Goal: Transaction & Acquisition: Purchase product/service

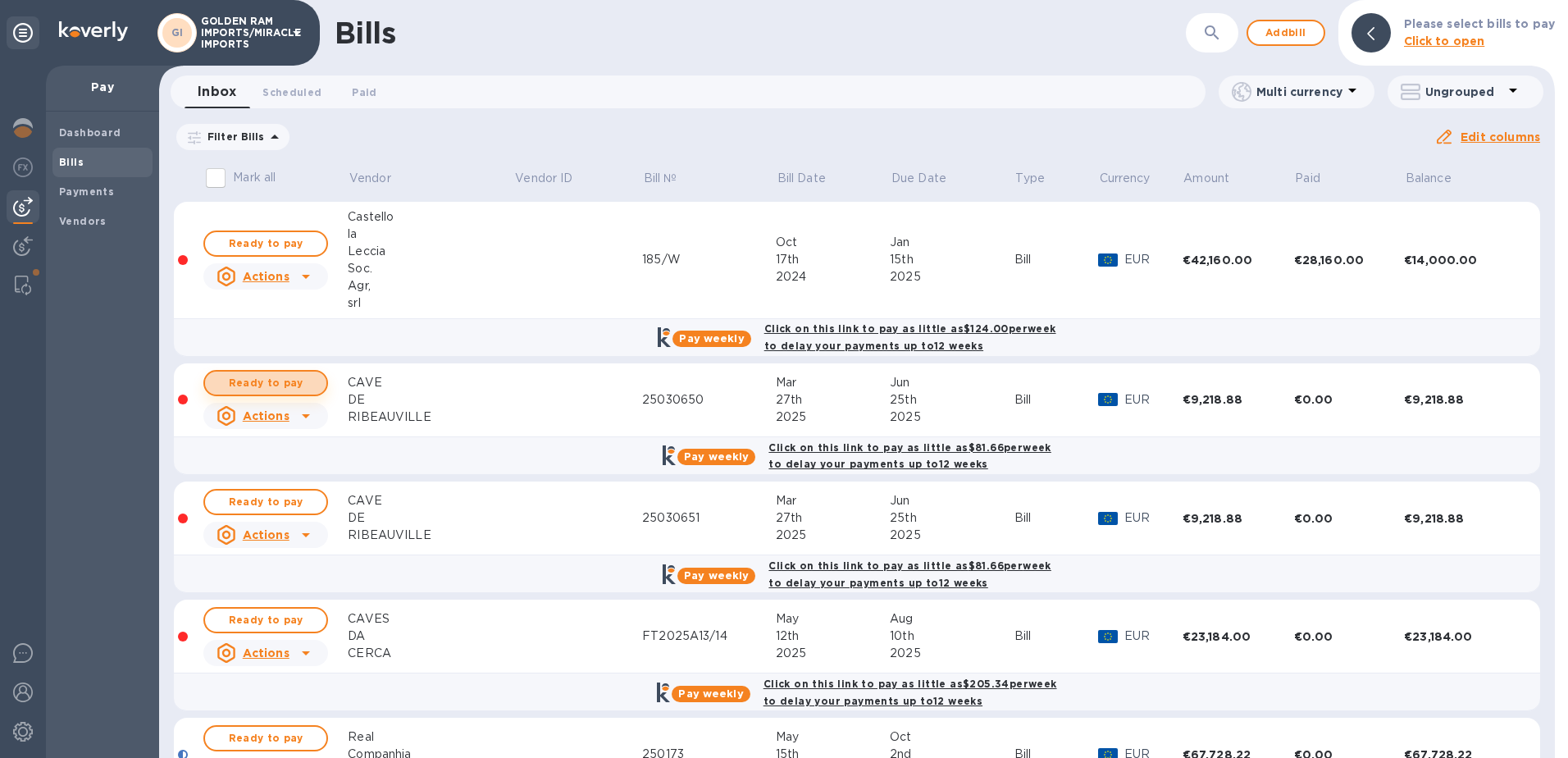
click at [283, 380] on span "Ready to pay" at bounding box center [265, 382] width 95 height 20
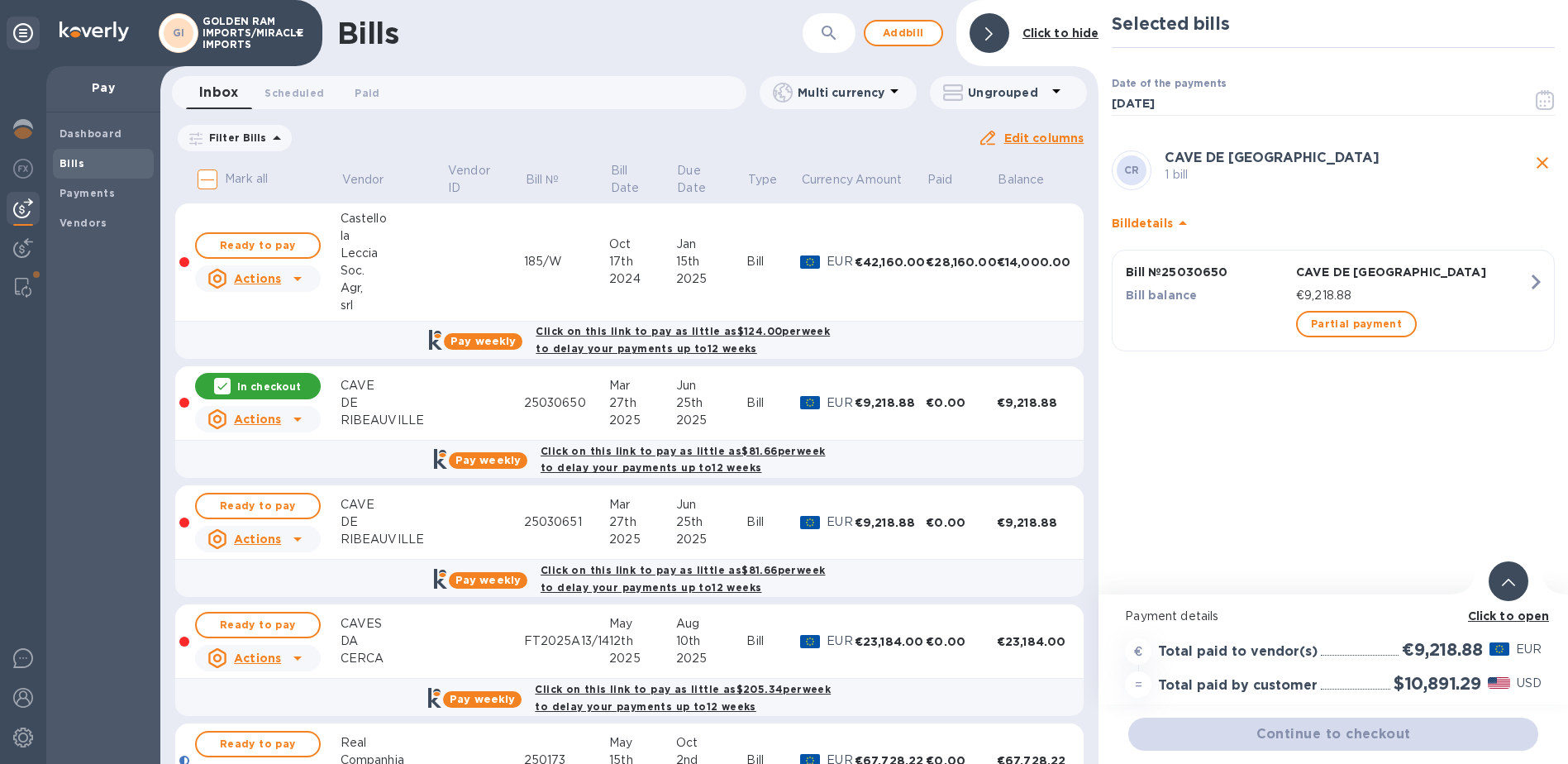
click at [1346, 732] on span "Continue to checkout" at bounding box center [1332, 734] width 383 height 20
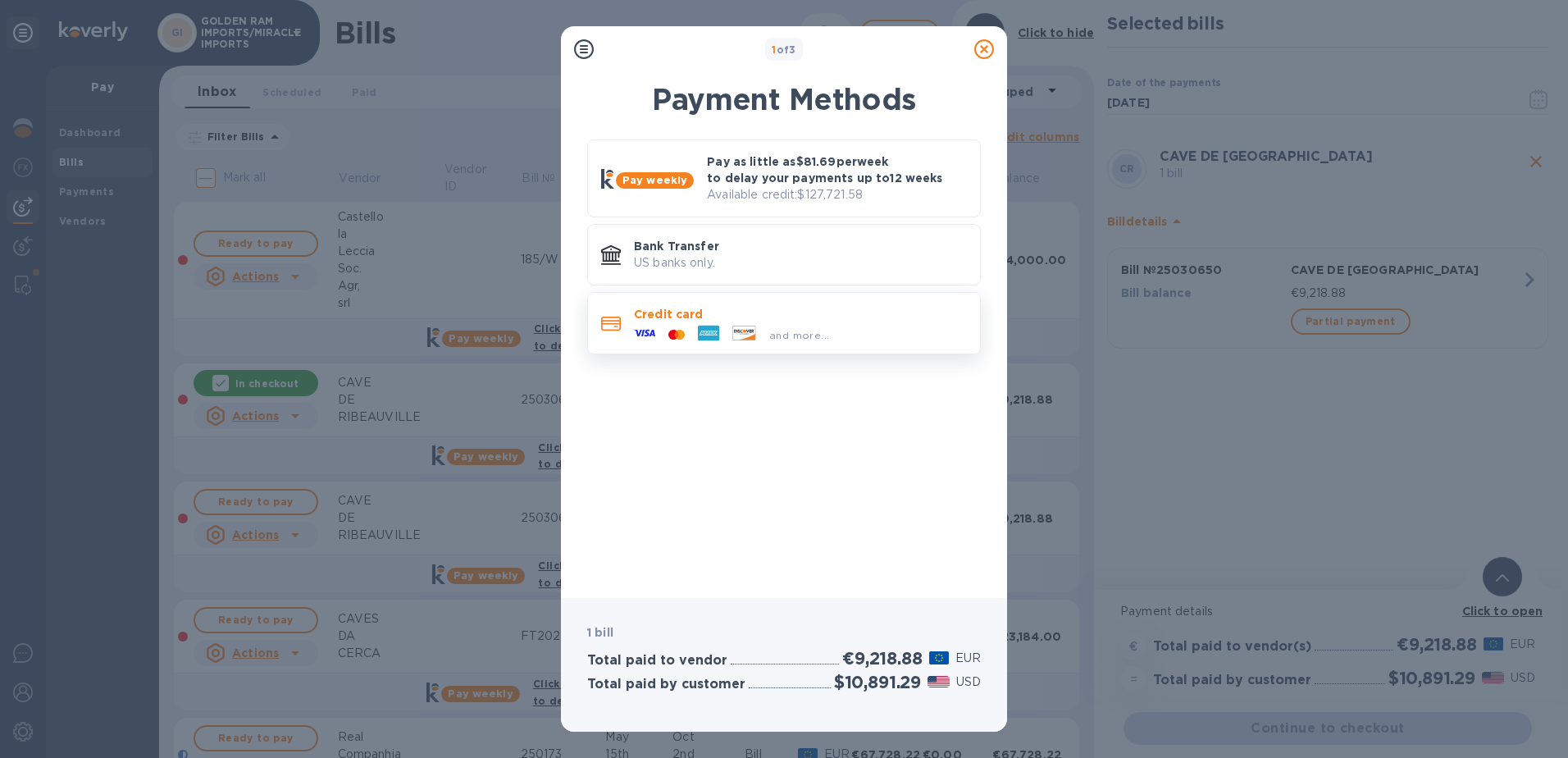
click at [807, 308] on p "Credit card" at bounding box center [800, 314] width 333 height 16
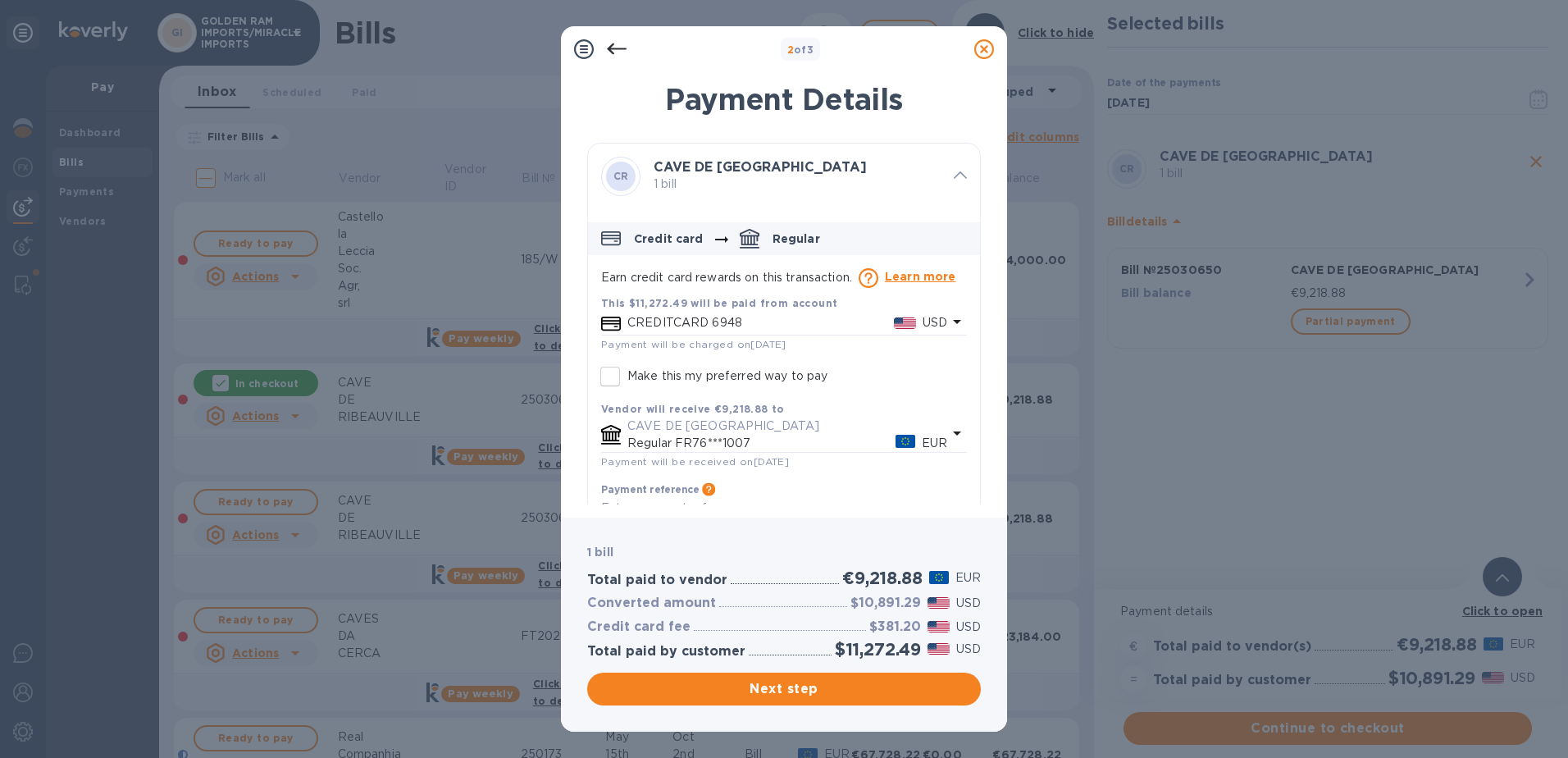
click at [670, 310] on div "This $11,272.49 will be paid from account" at bounding box center [784, 303] width 366 height 17
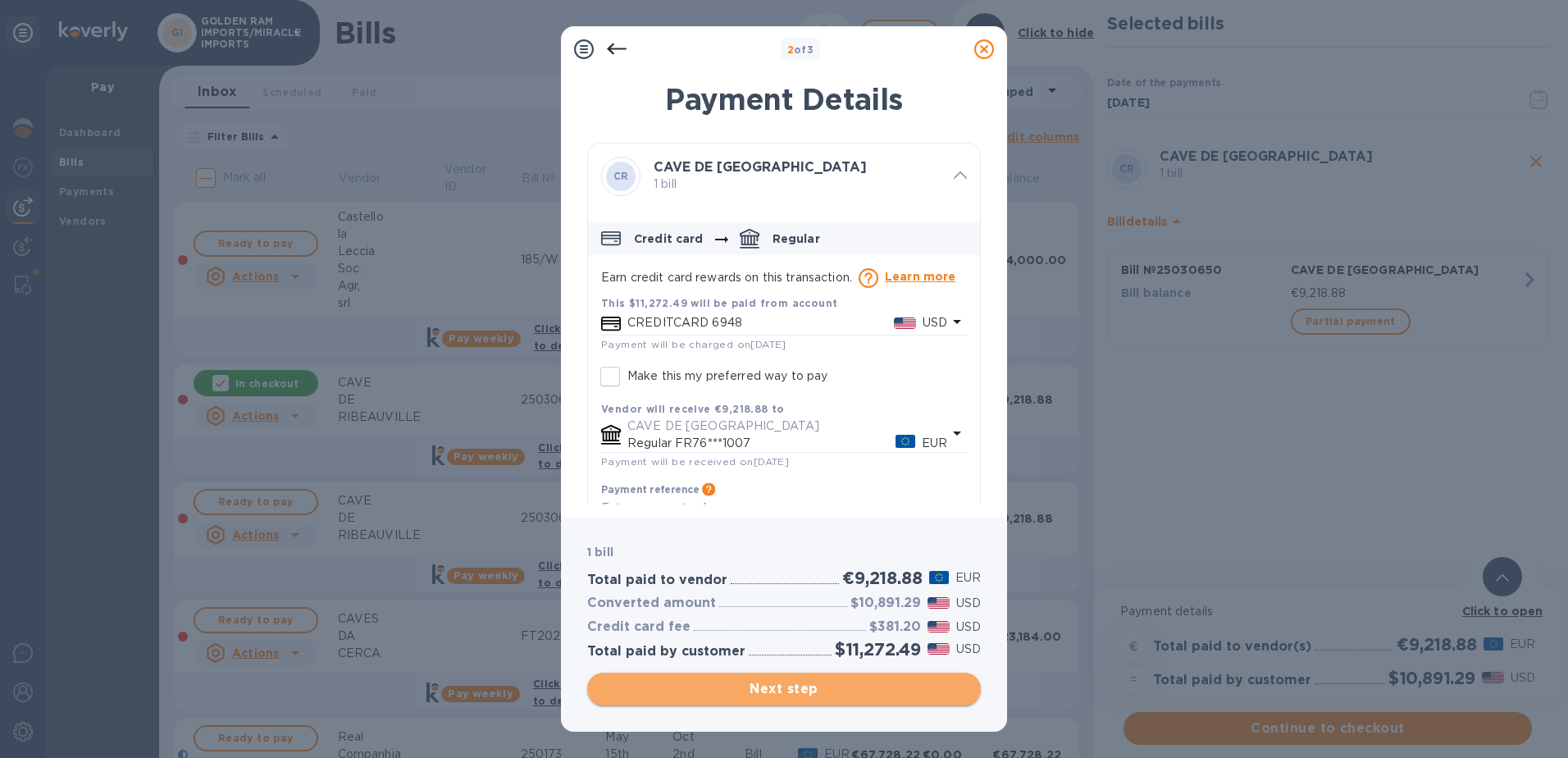
click at [792, 690] on span "Next step" at bounding box center [783, 688] width 367 height 20
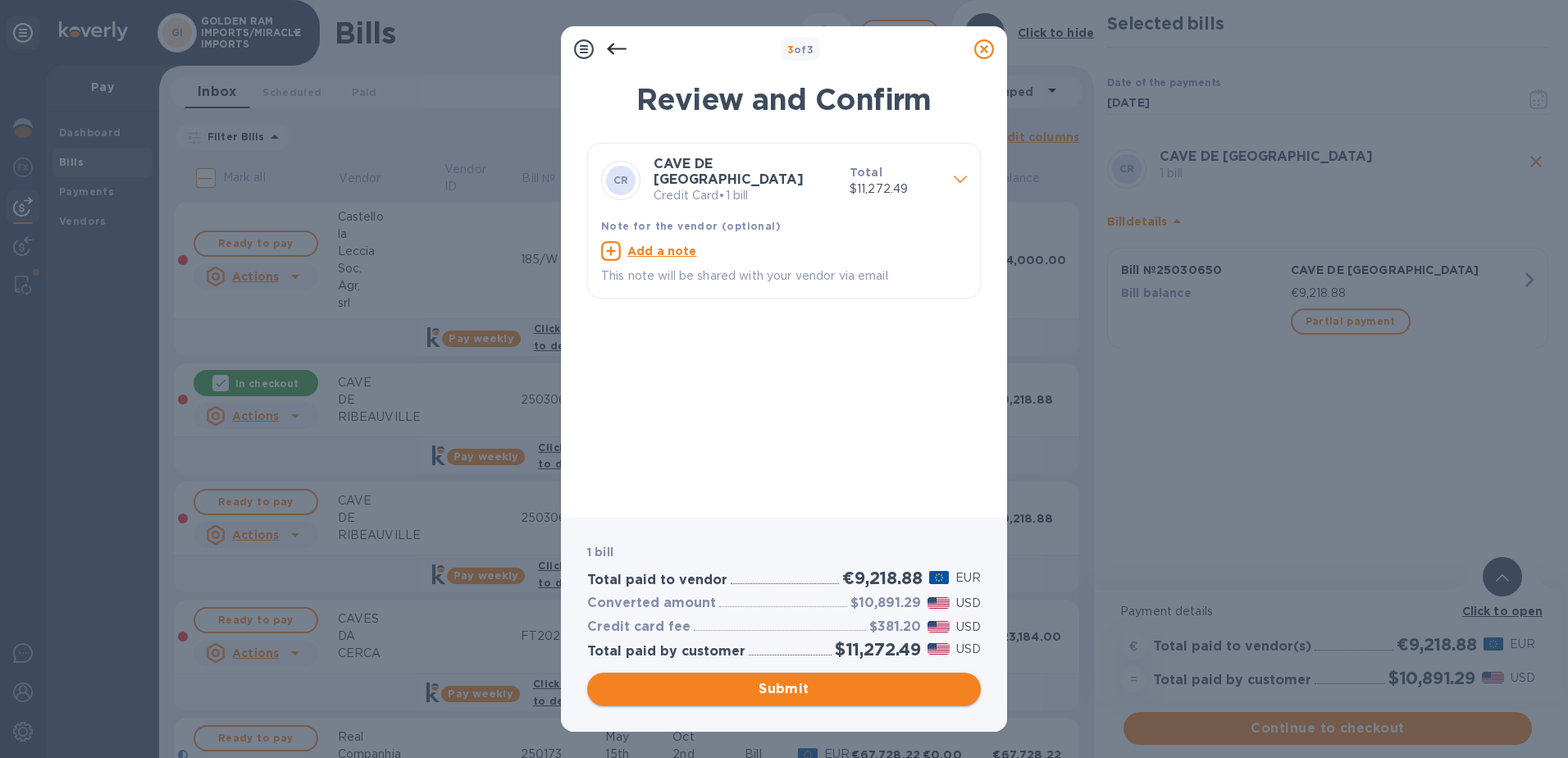
click at [792, 690] on span "Submit" at bounding box center [783, 688] width 367 height 20
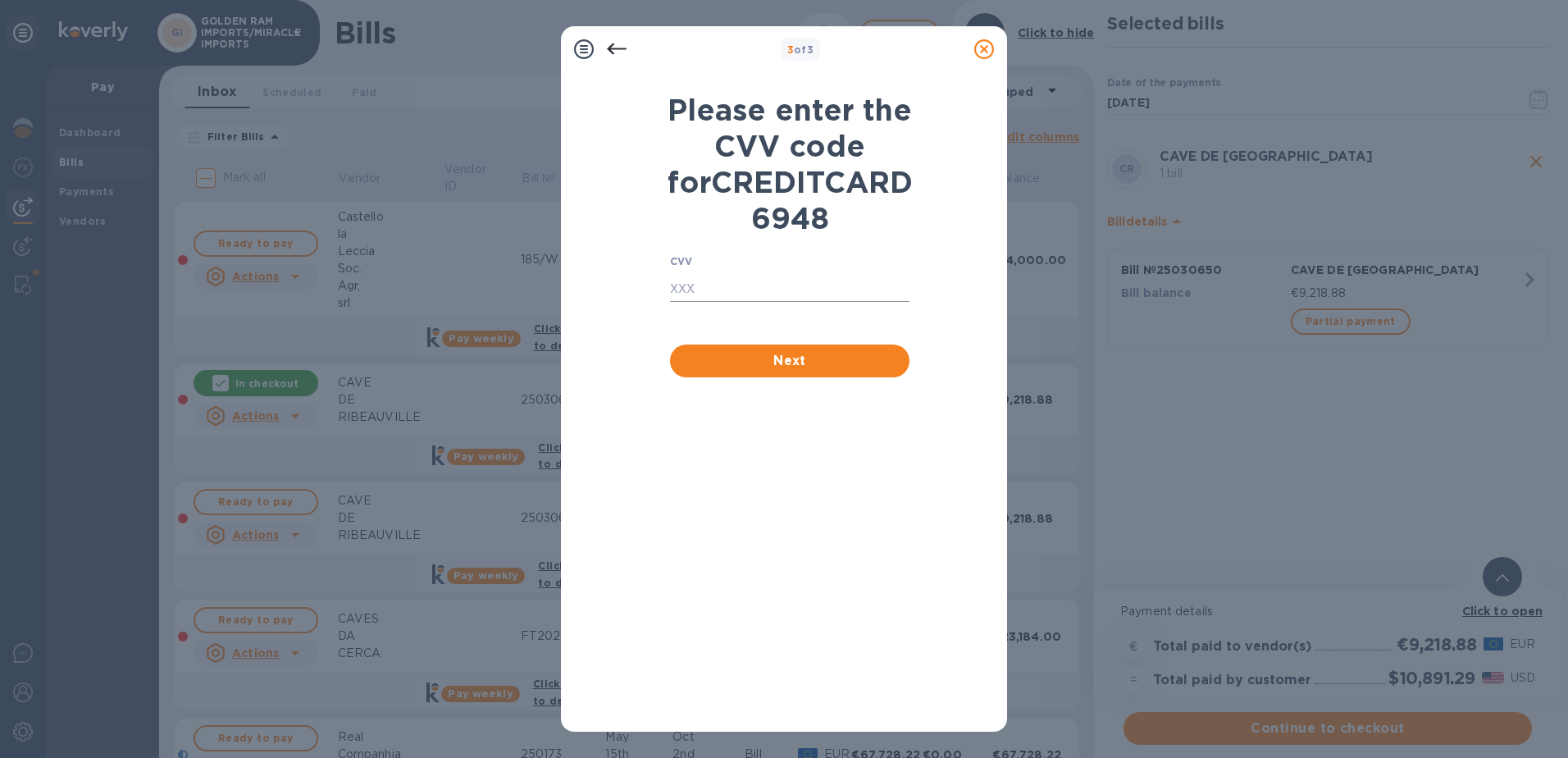
click at [743, 302] on input "text" at bounding box center [790, 289] width 239 height 24
type input "282"
click at [807, 371] on span "Next" at bounding box center [790, 361] width 213 height 20
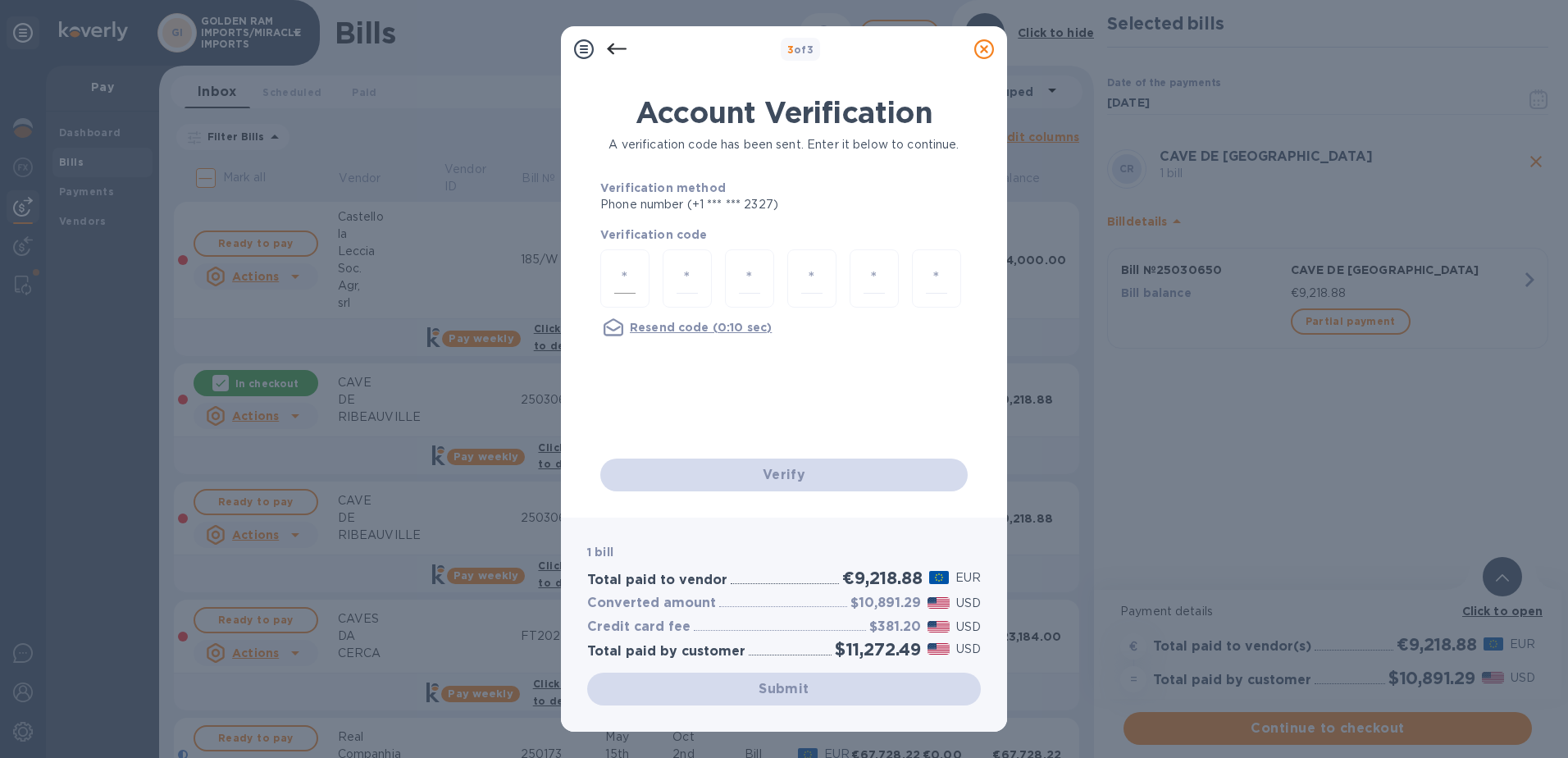
click at [632, 282] on input "number" at bounding box center [624, 278] width 22 height 30
type input "4"
type input "2"
type input "8"
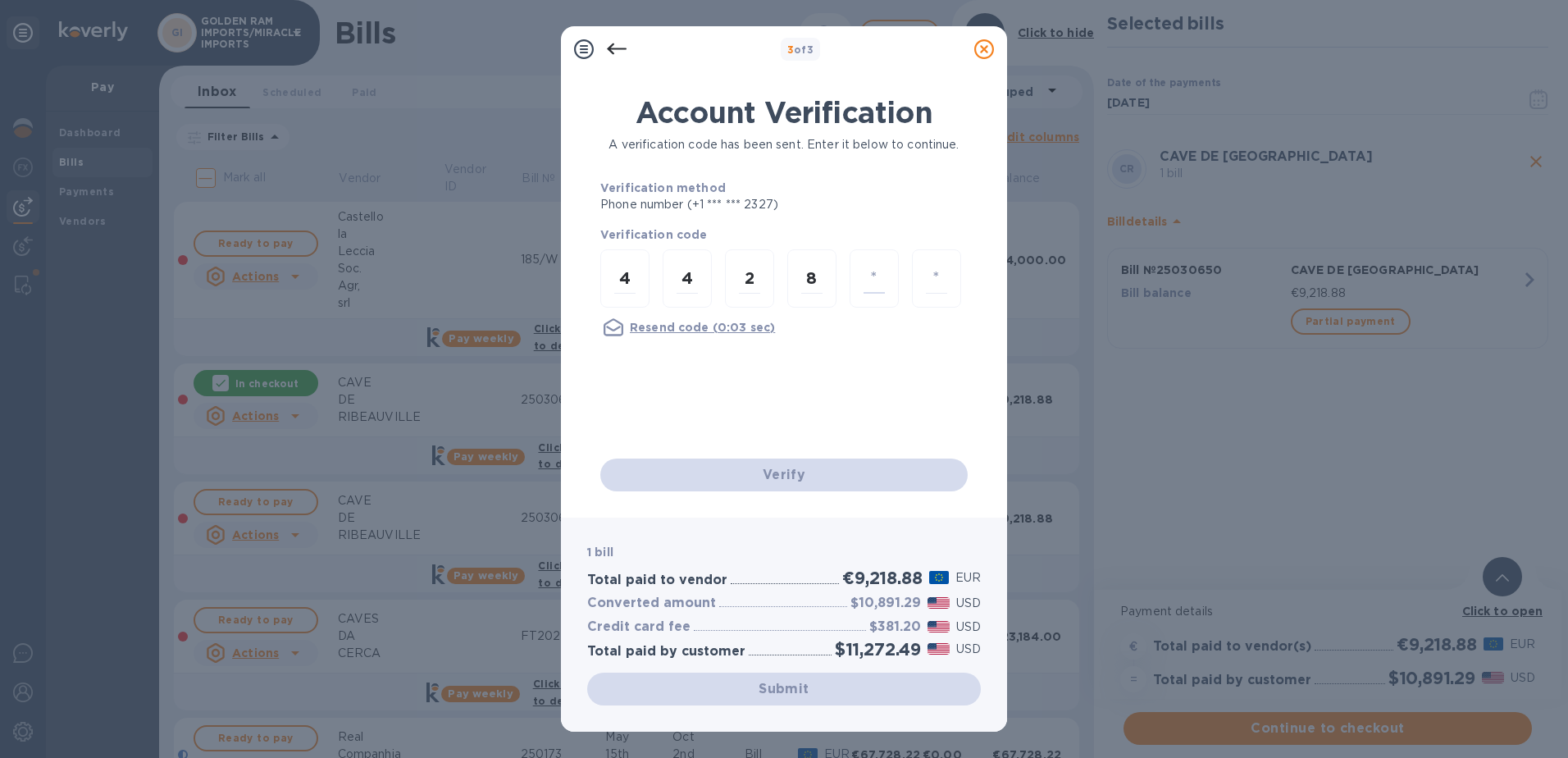
type input "5"
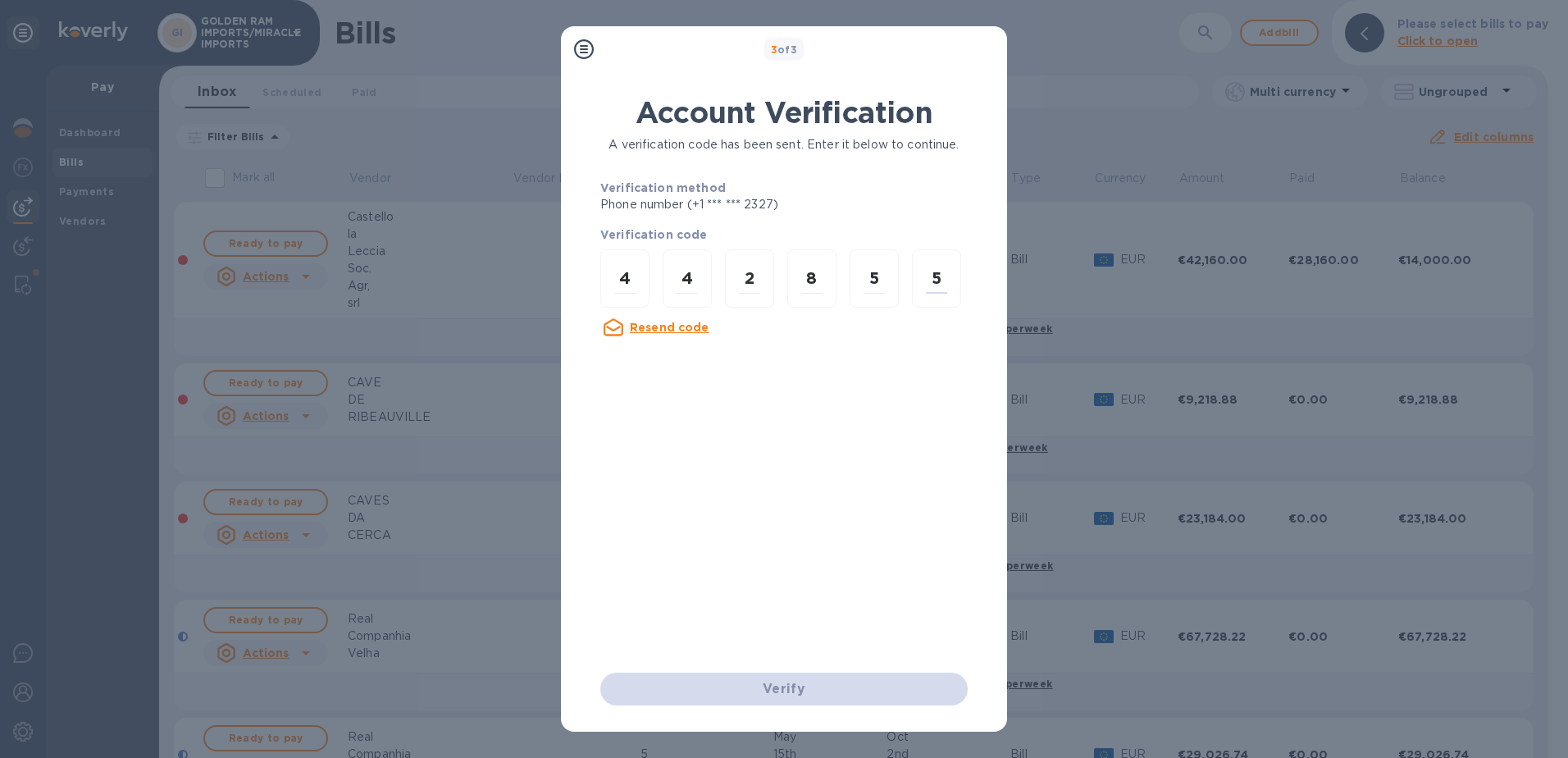
type input "5"
click at [1100, 50] on div "3 of 3 Account Verification A verification code has been sent. Enter it below t…" at bounding box center [784, 379] width 1568 height 758
click at [782, 450] on div "Account Verification A verification code has been sent. Enter it below to conti…" at bounding box center [783, 383] width 367 height 578
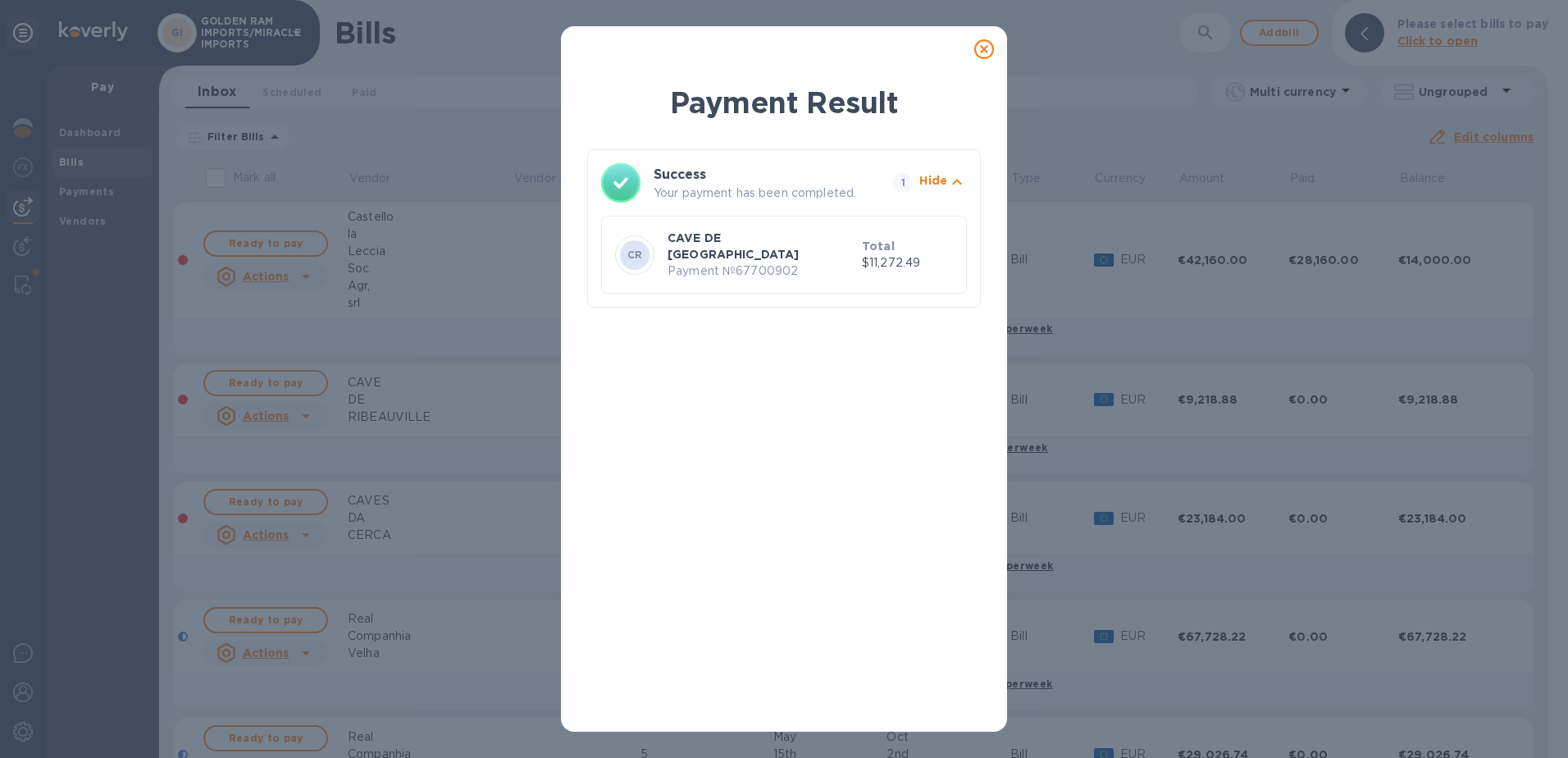
click at [984, 48] on icon at bounding box center [984, 49] width 20 height 20
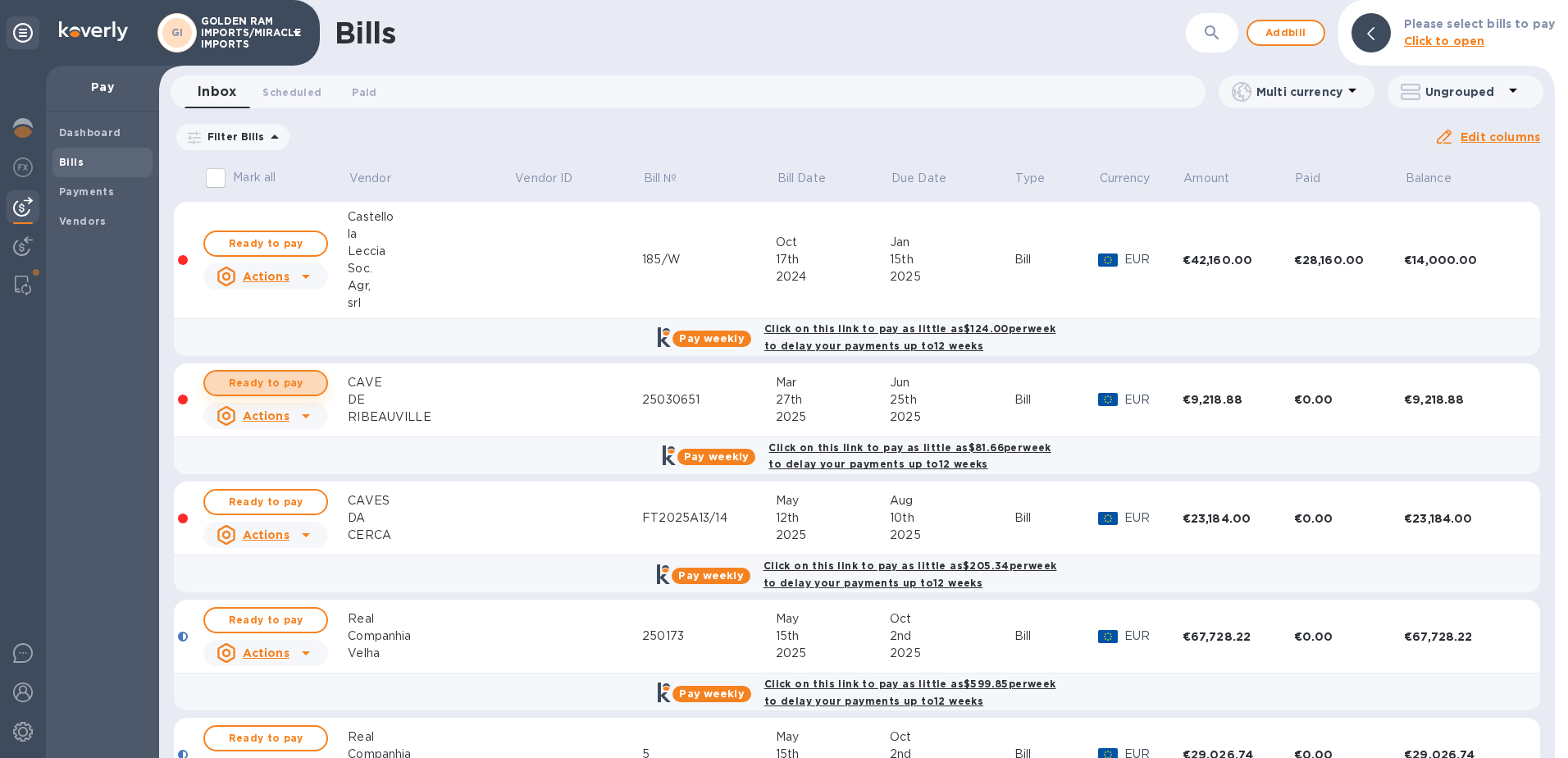
click at [269, 388] on span "Ready to pay" at bounding box center [265, 382] width 95 height 20
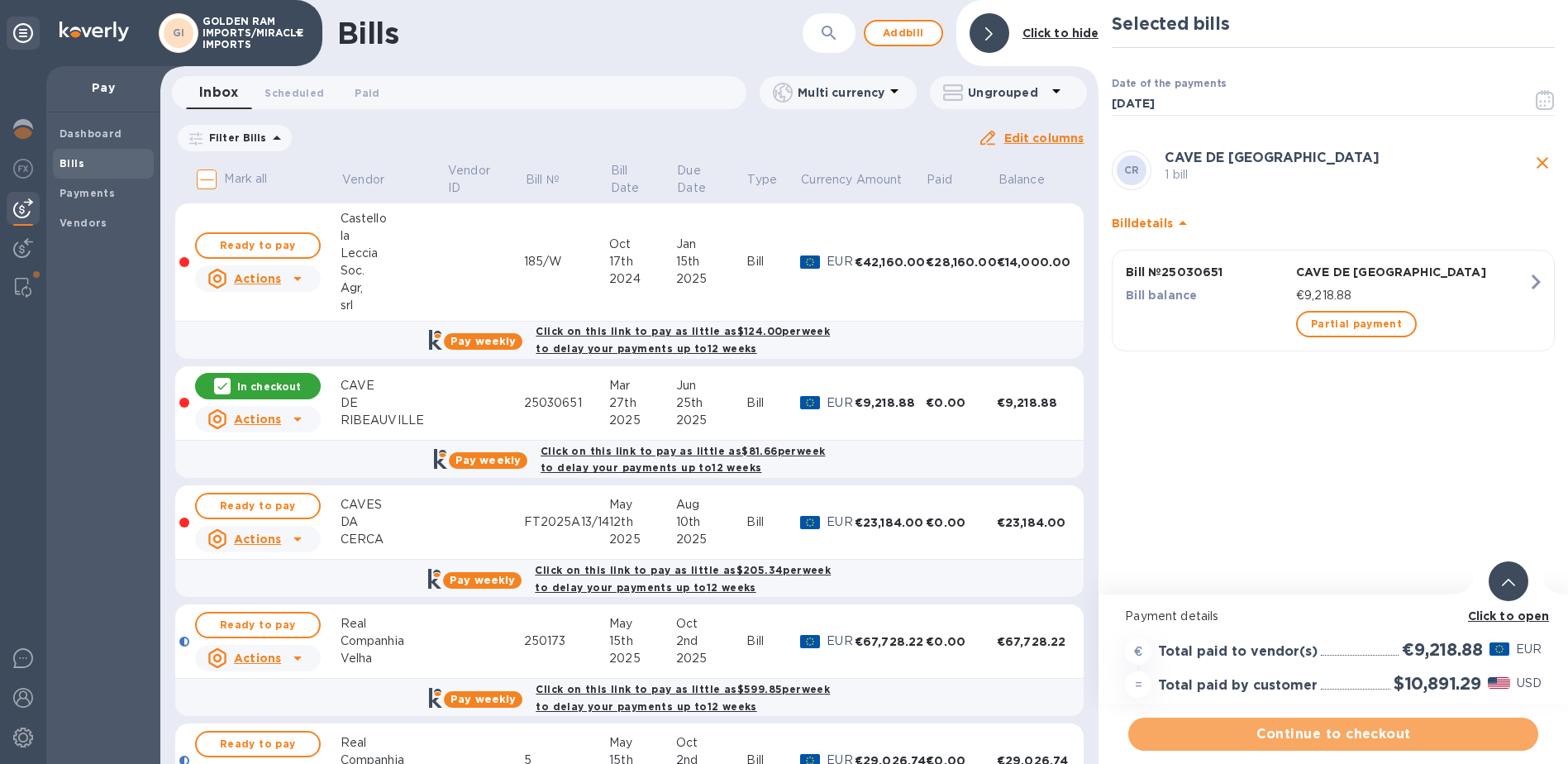
click at [1347, 733] on span "Continue to checkout" at bounding box center [1332, 734] width 383 height 20
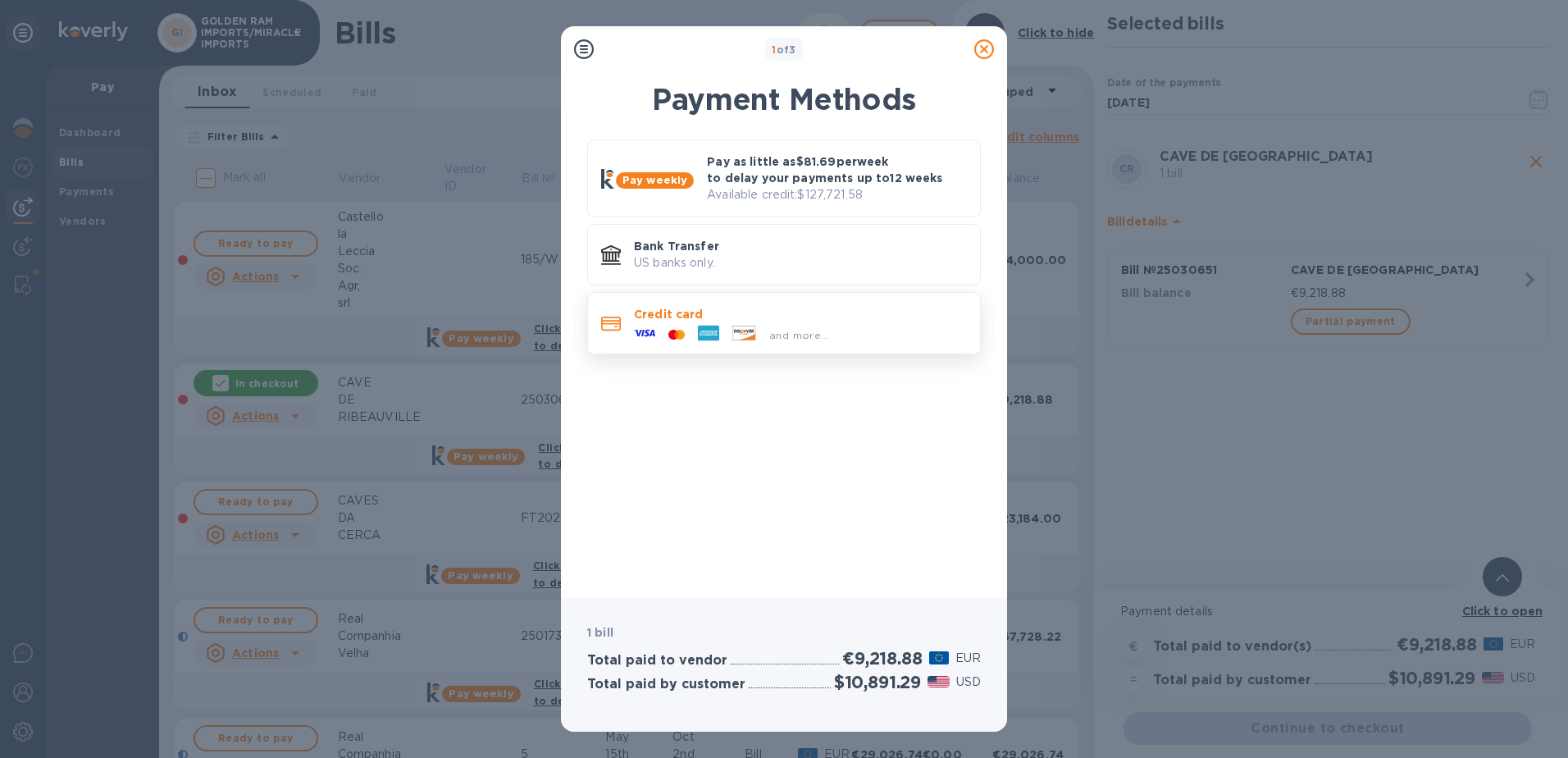
click at [735, 335] on icon at bounding box center [745, 333] width 23 height 14
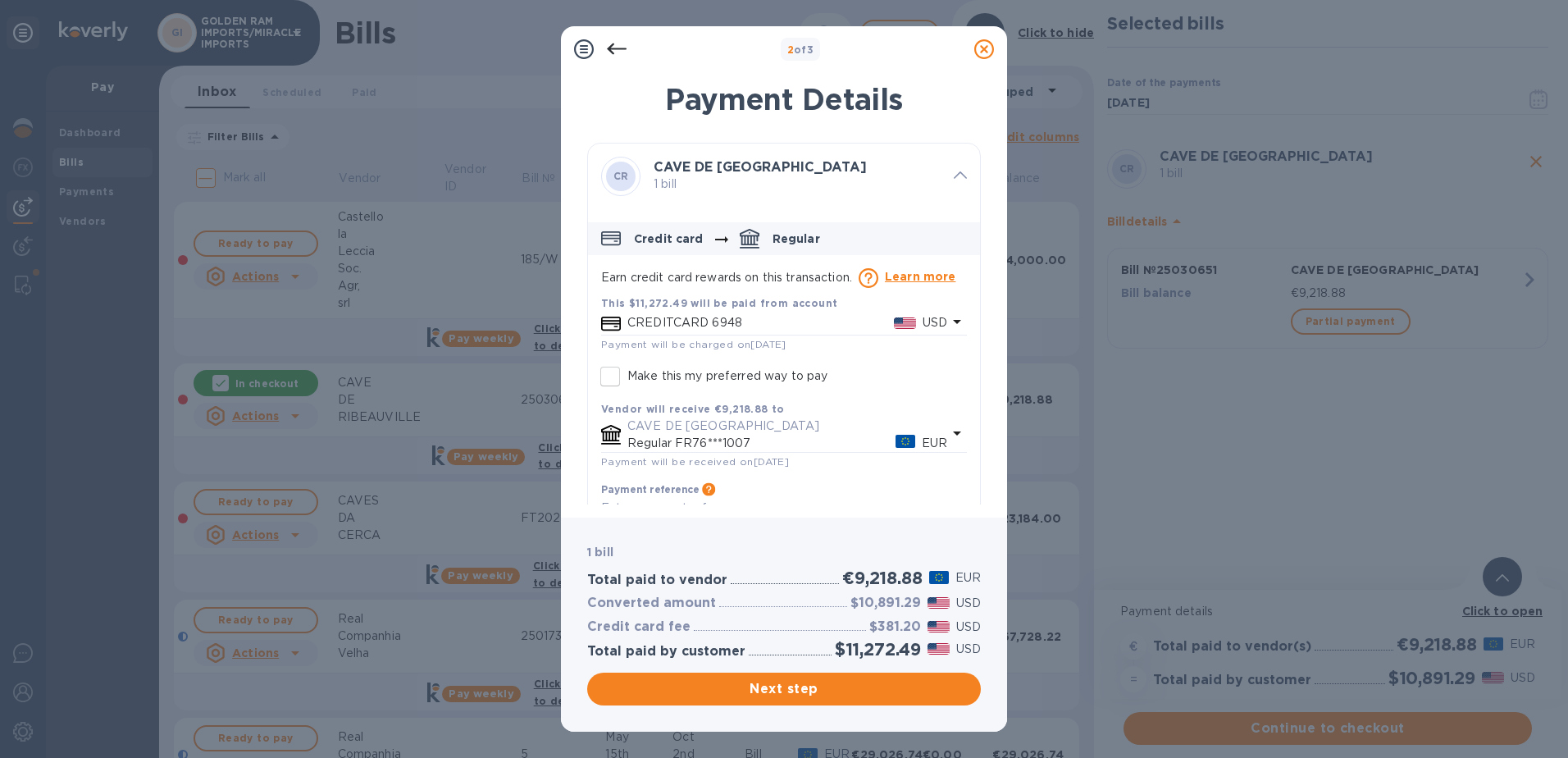
drag, startPoint x: 981, startPoint y: 174, endPoint x: 977, endPoint y: 354, distance: 180.0
click at [977, 354] on div "Payment Details [PERSON_NAME] DE RIBEAUVILLE 1 bill Credit card Regular Earn cr…" at bounding box center [783, 289] width 446 height 456
click at [767, 178] on p "1 bill" at bounding box center [797, 184] width 287 height 17
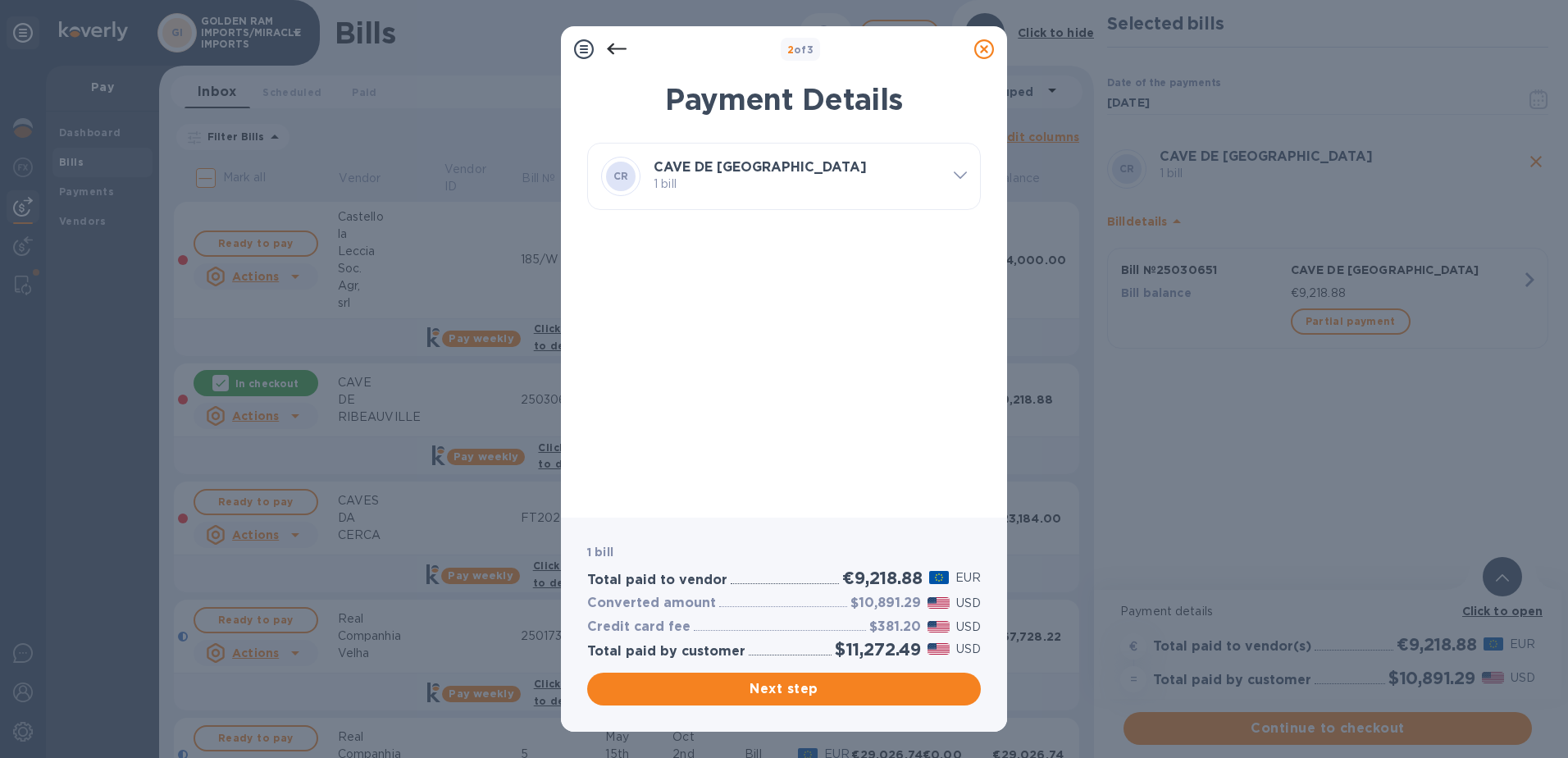
click at [767, 178] on p "1 bill" at bounding box center [797, 184] width 287 height 17
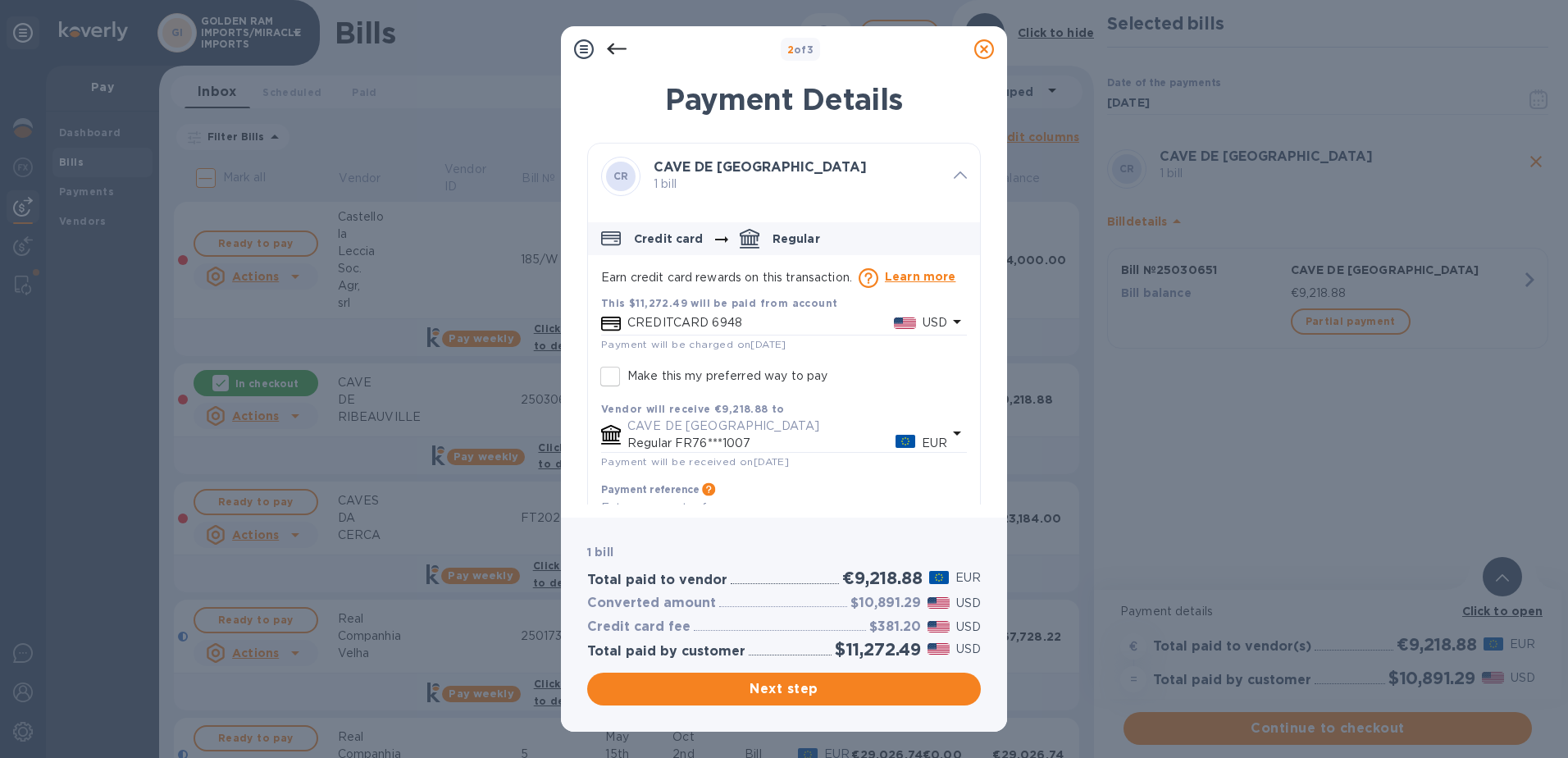
click at [617, 46] on icon at bounding box center [616, 49] width 20 height 20
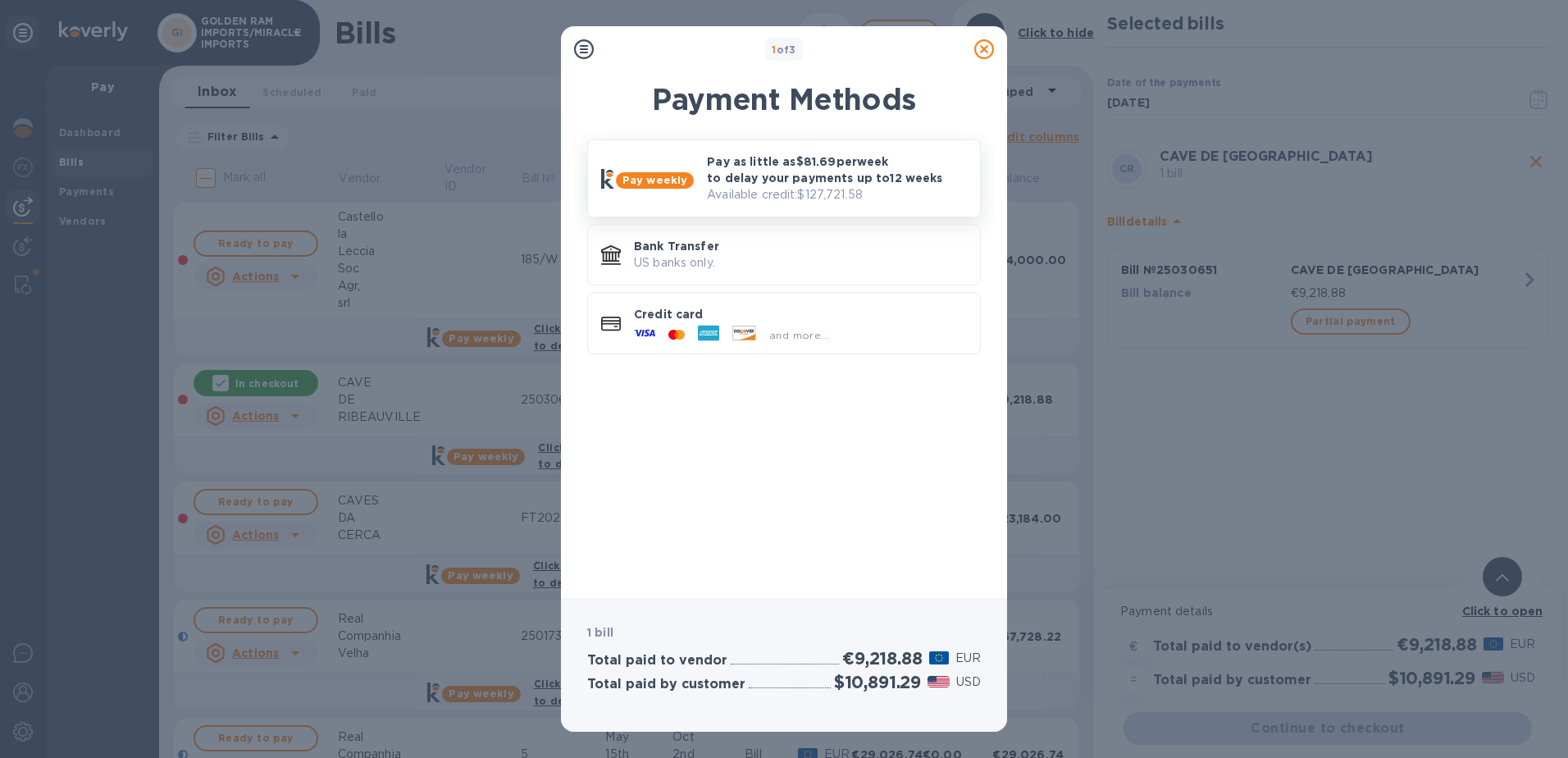
click at [782, 184] on p "Pay as little as $81.69 per week to delay your payments up to 12 weeks" at bounding box center [837, 169] width 260 height 33
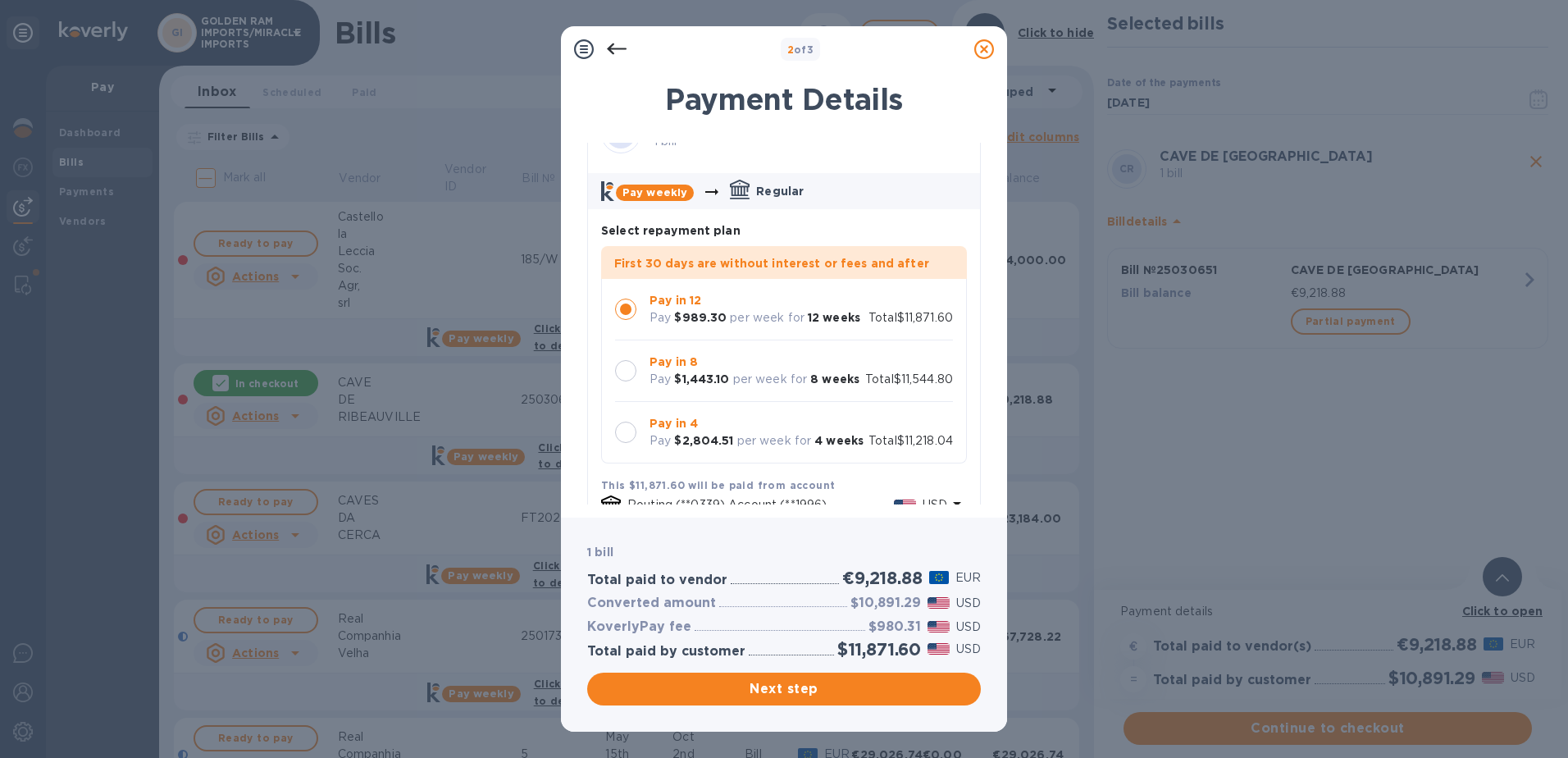
scroll to position [94, 0]
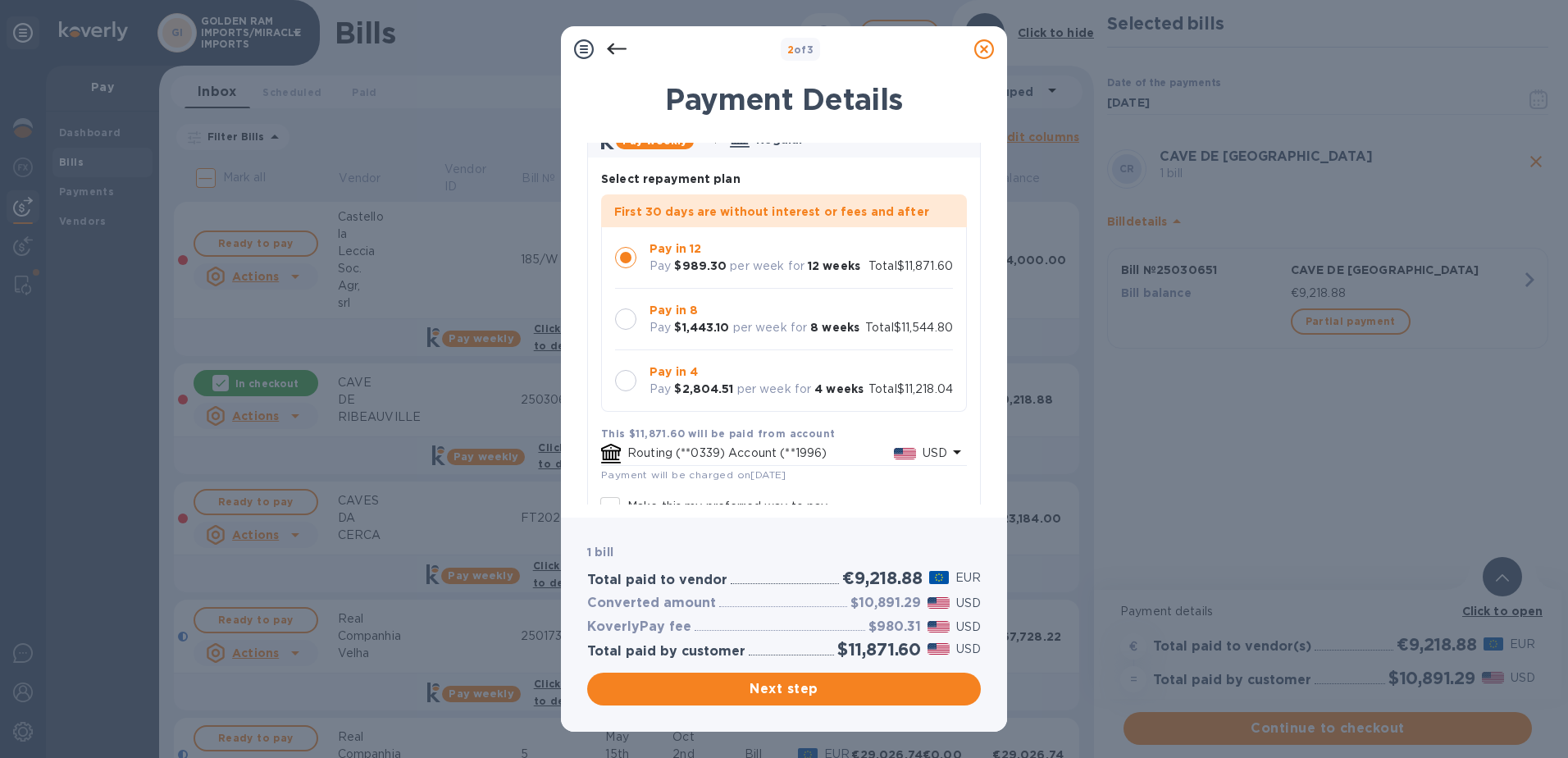
click at [626, 320] on div at bounding box center [625, 318] width 22 height 22
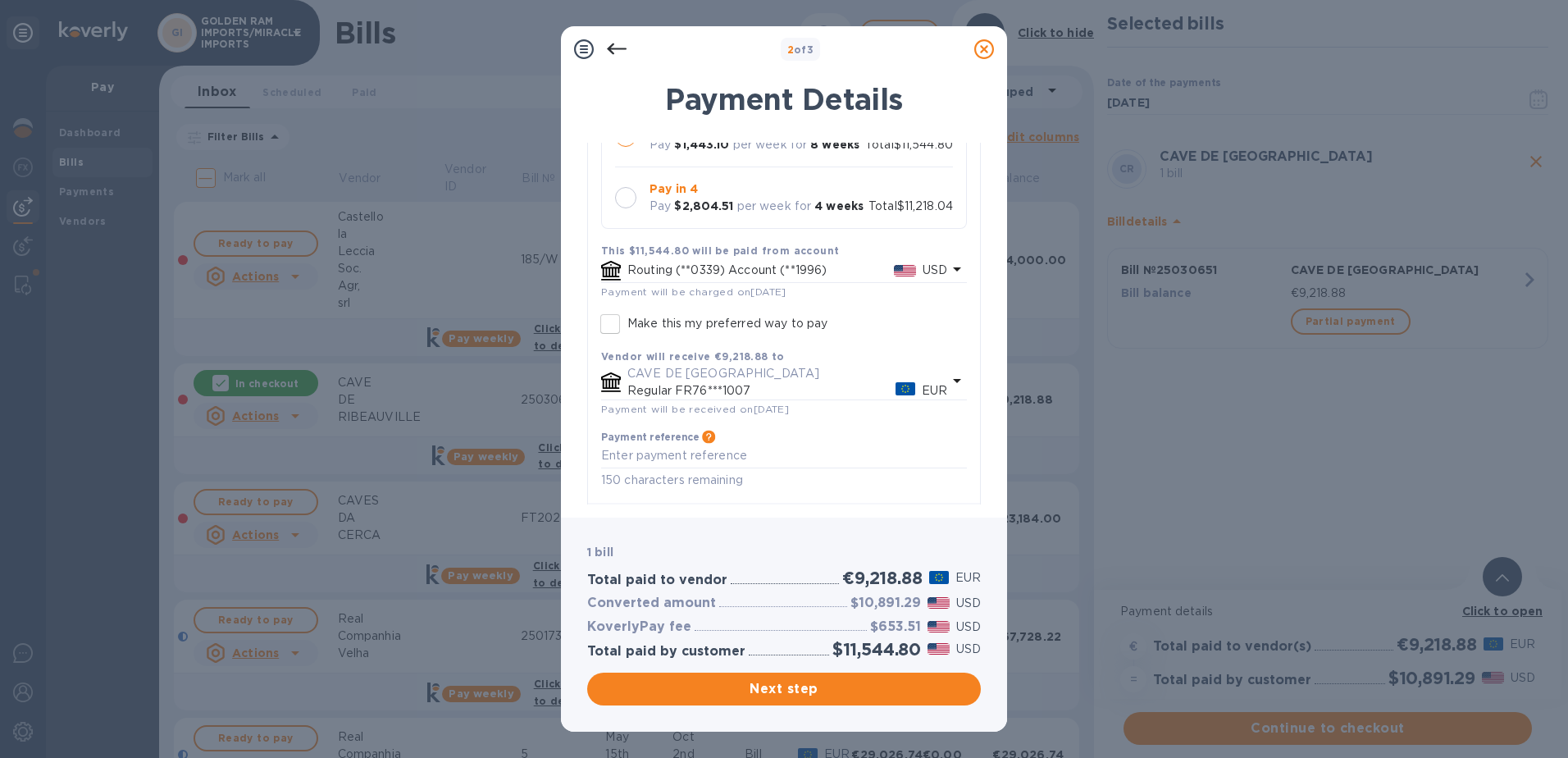
scroll to position [327, 0]
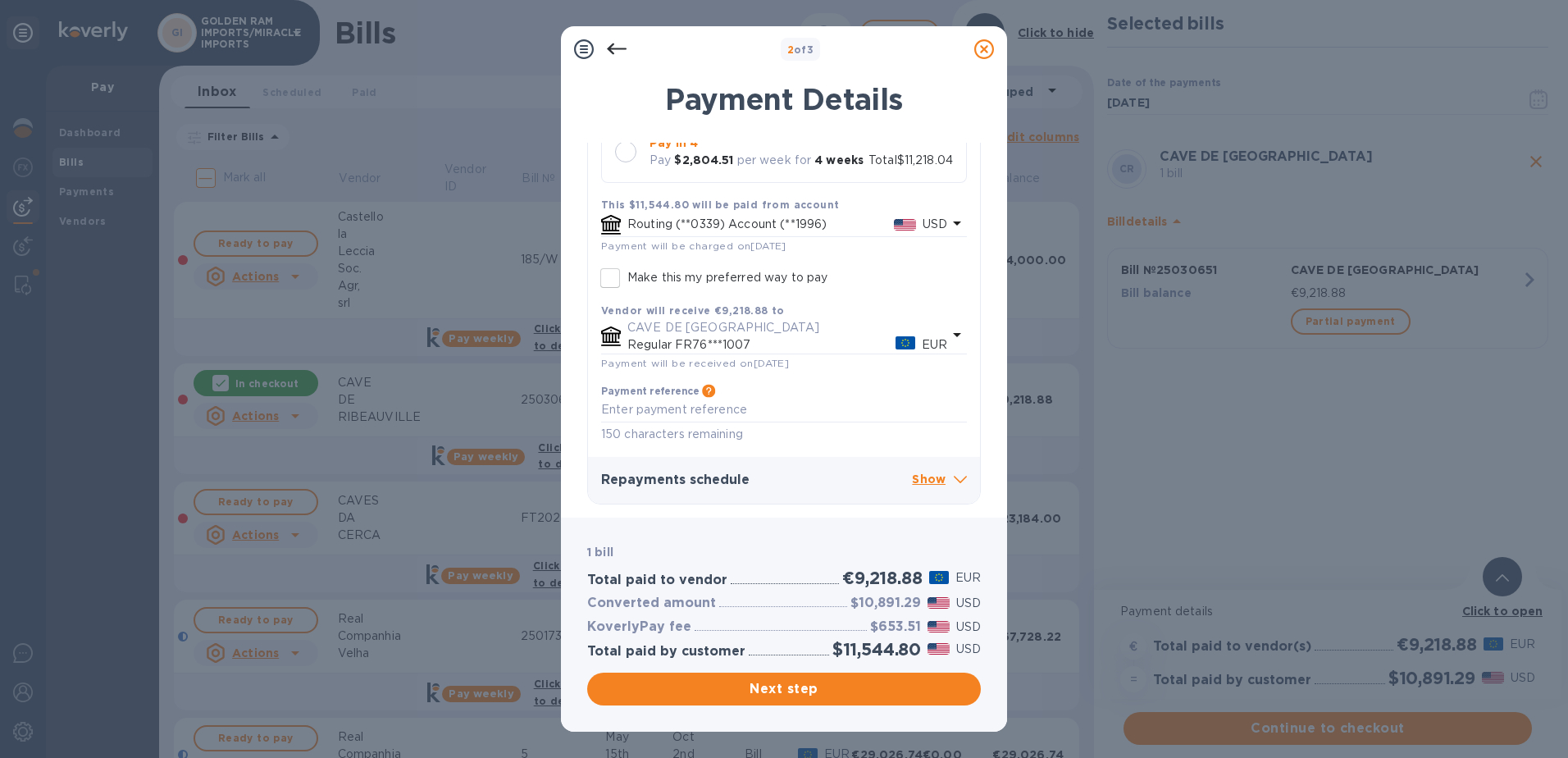
click at [945, 482] on p "Show" at bounding box center [939, 480] width 55 height 21
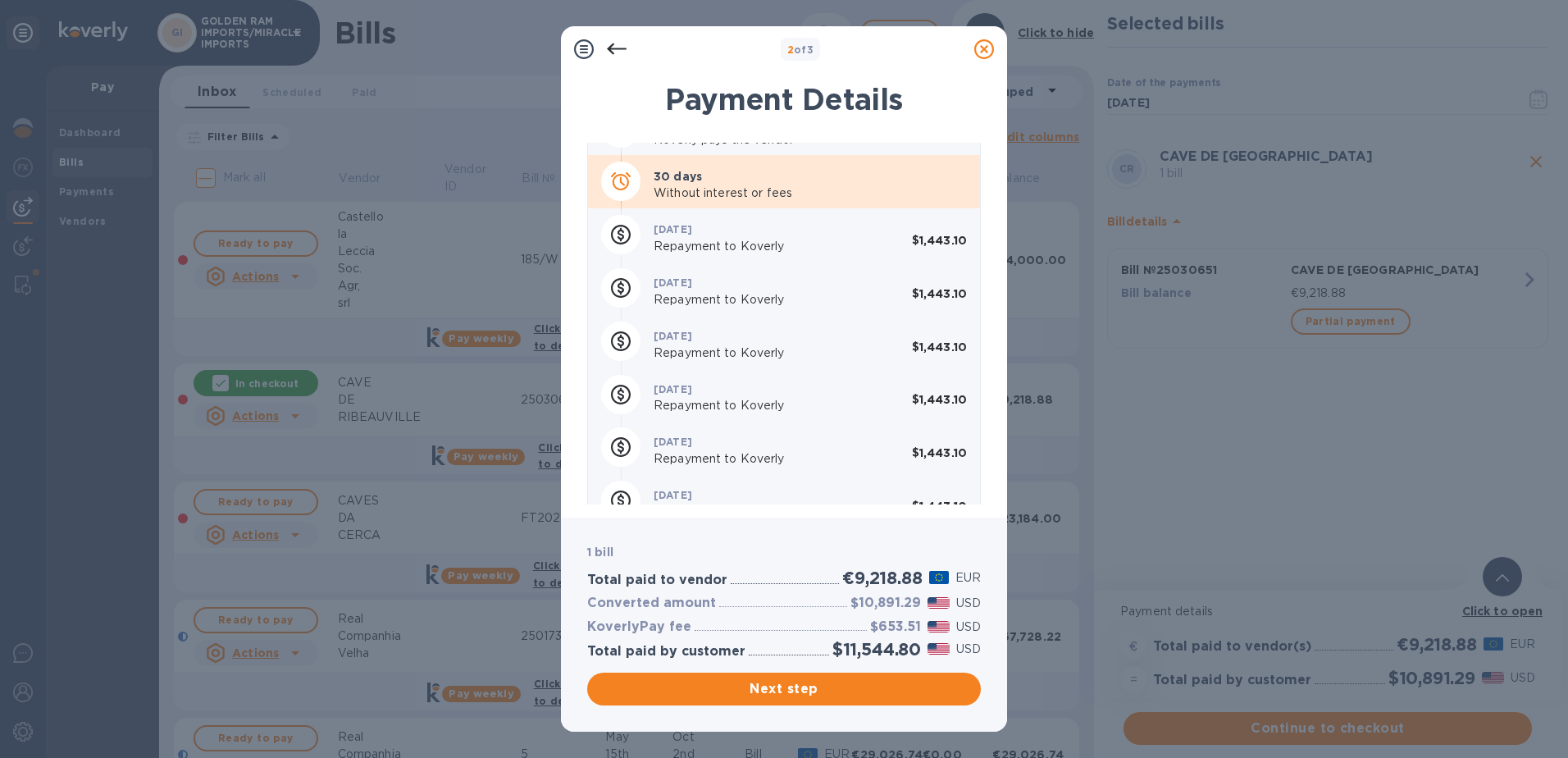
scroll to position [629, 0]
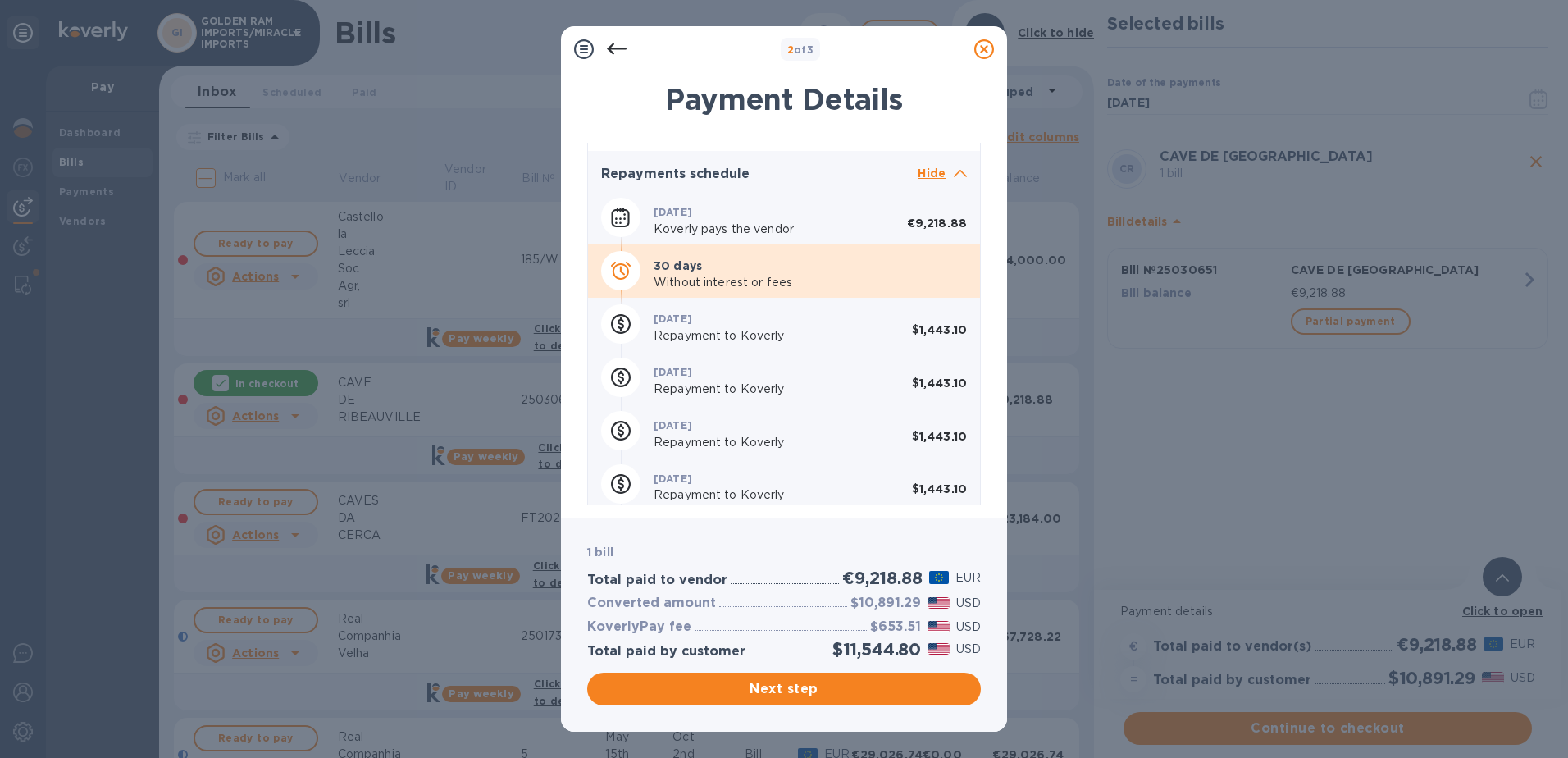
click at [981, 51] on icon at bounding box center [984, 49] width 20 height 20
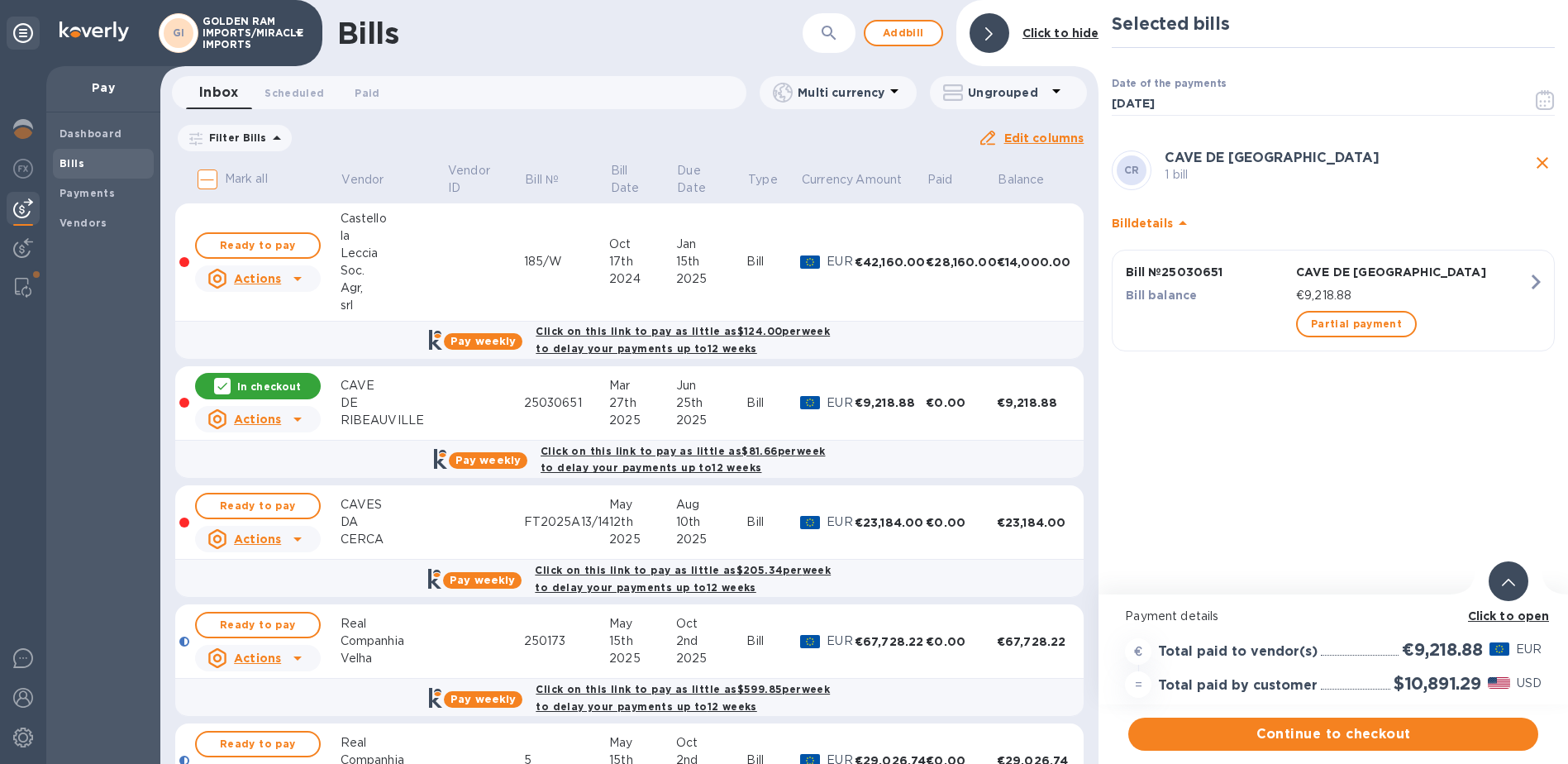
click at [1542, 159] on icon "close" at bounding box center [1542, 163] width 20 height 20
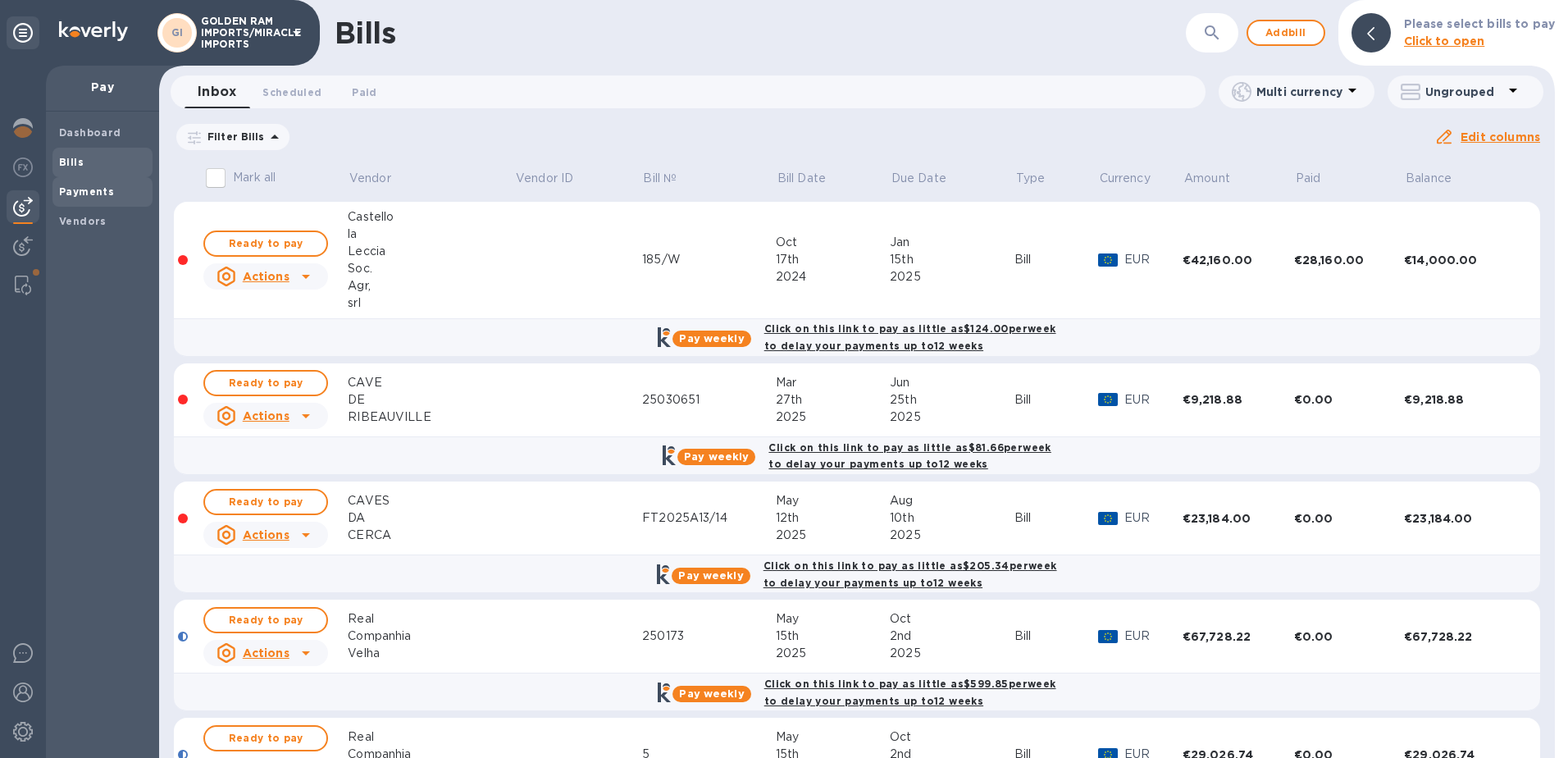
click at [81, 188] on b "Payments" at bounding box center [86, 191] width 55 height 12
